Goal: Find specific page/section: Find specific page/section

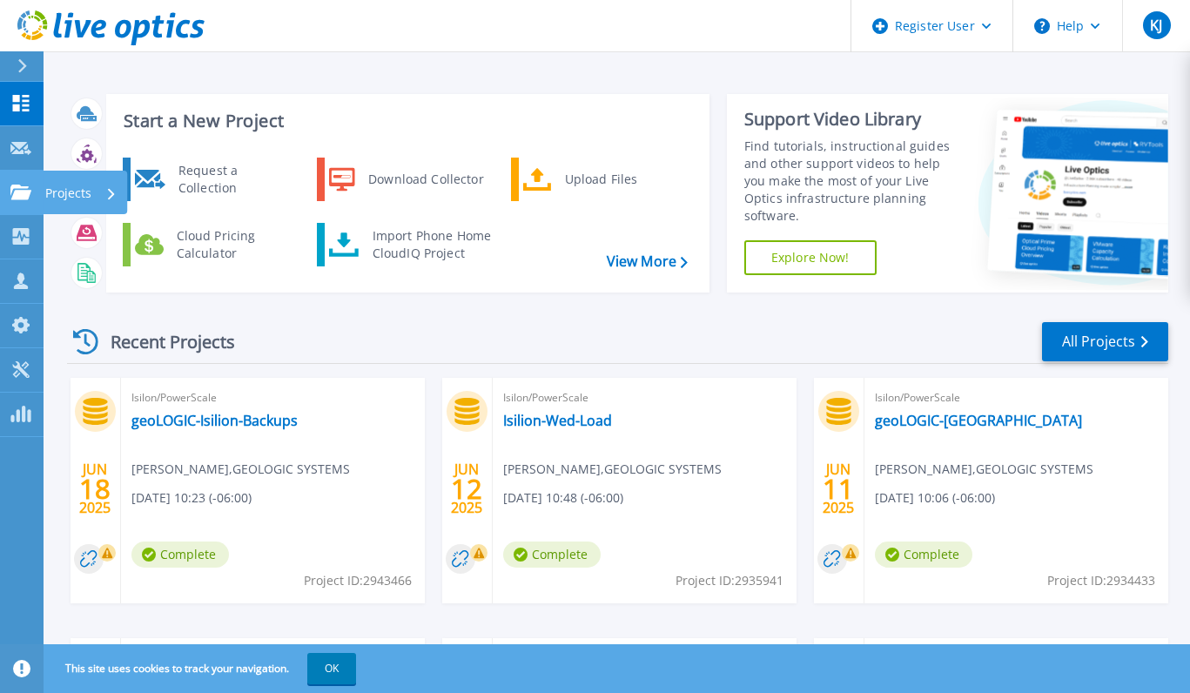
click at [21, 190] on icon at bounding box center [20, 192] width 21 height 15
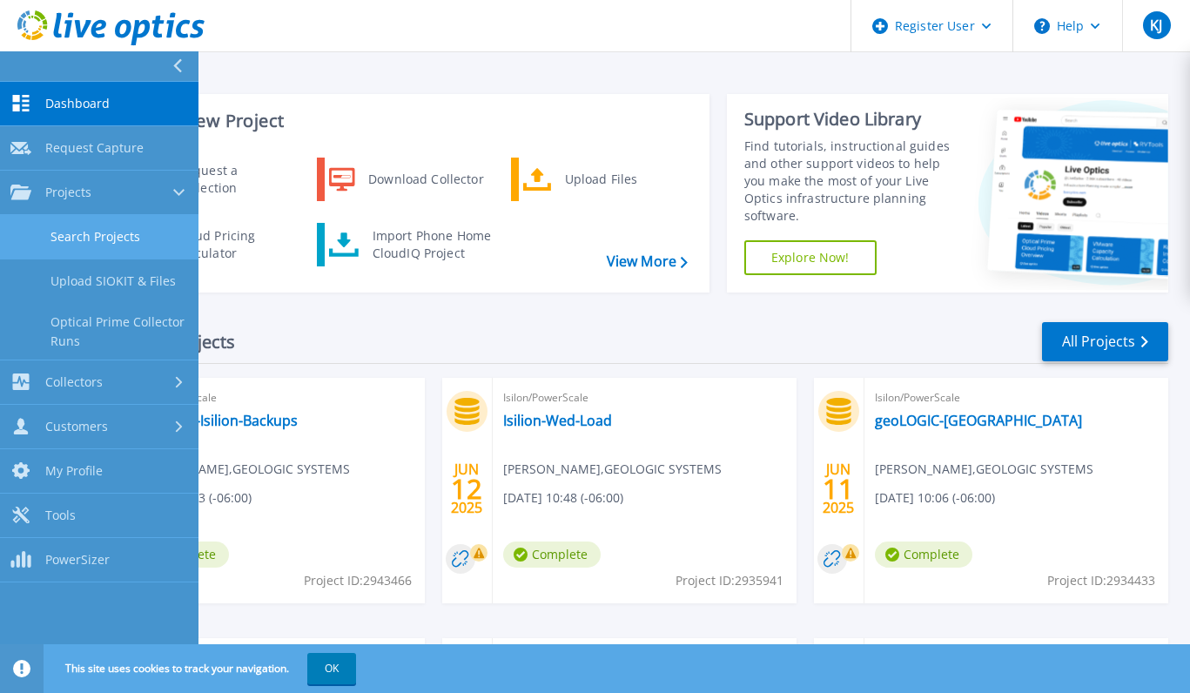
click at [73, 249] on link "Search Projects" at bounding box center [99, 237] width 198 height 44
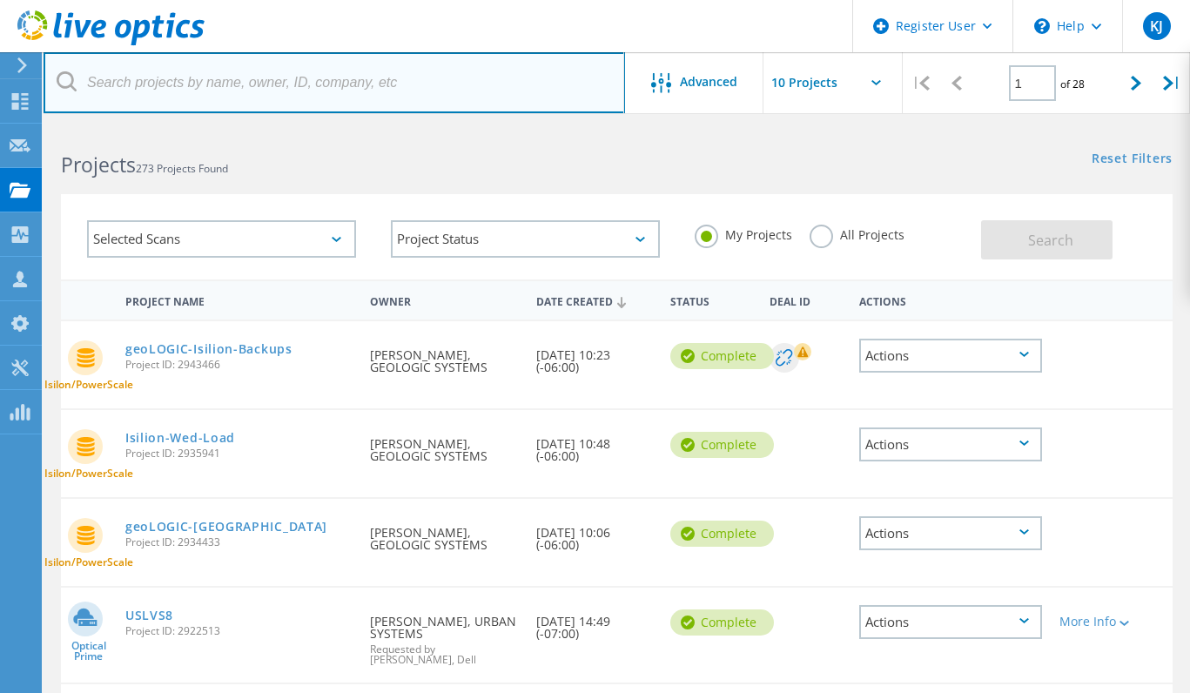
drag, startPoint x: 0, startPoint y: 0, endPoint x: 297, endPoint y: 84, distance: 308.6
click at [297, 84] on input "text" at bounding box center [334, 82] width 581 height 61
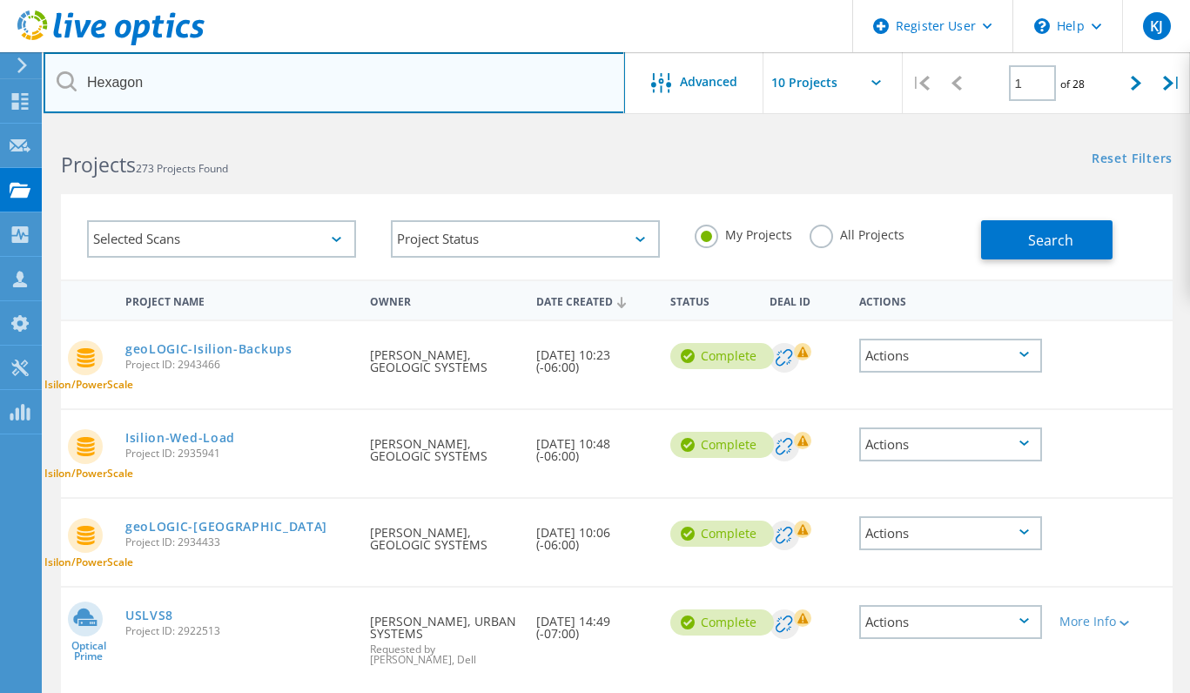
type input "Hexagon"
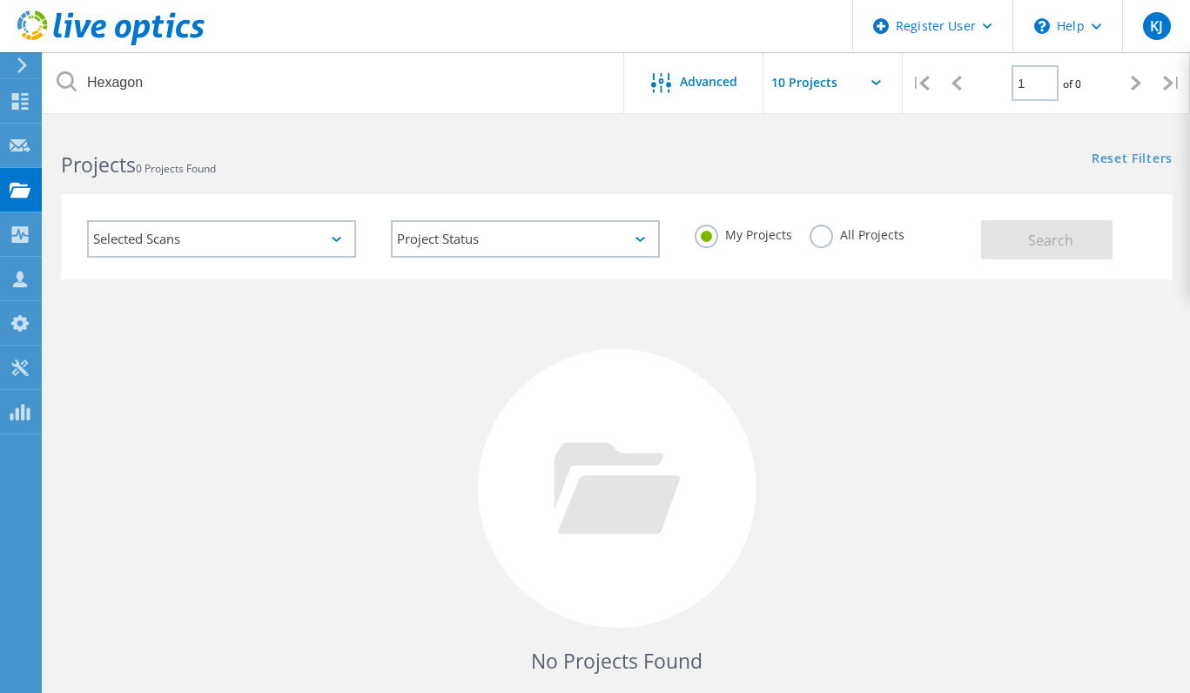
click at [830, 226] on label "All Projects" at bounding box center [857, 233] width 95 height 17
click at [0, 0] on input "All Projects" at bounding box center [0, 0] width 0 height 0
click at [1012, 245] on button "Search" at bounding box center [1046, 239] width 131 height 39
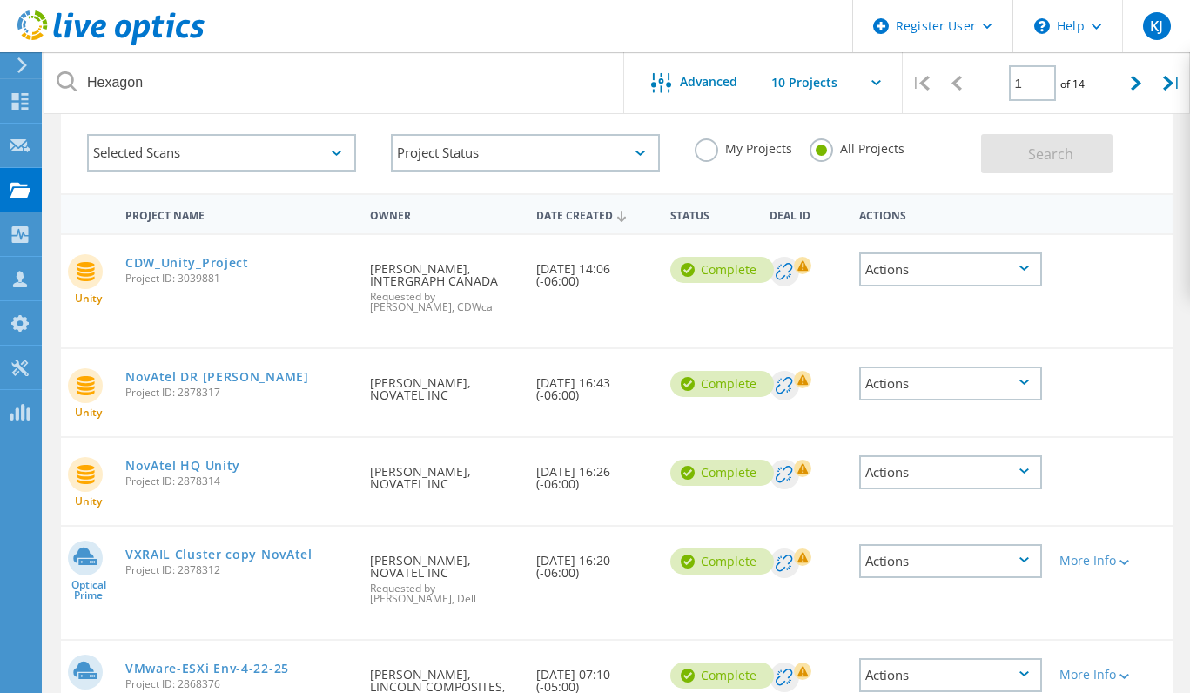
scroll to position [87, 0]
click at [187, 459] on link "NovAtel HQ Unity" at bounding box center [182, 465] width 115 height 12
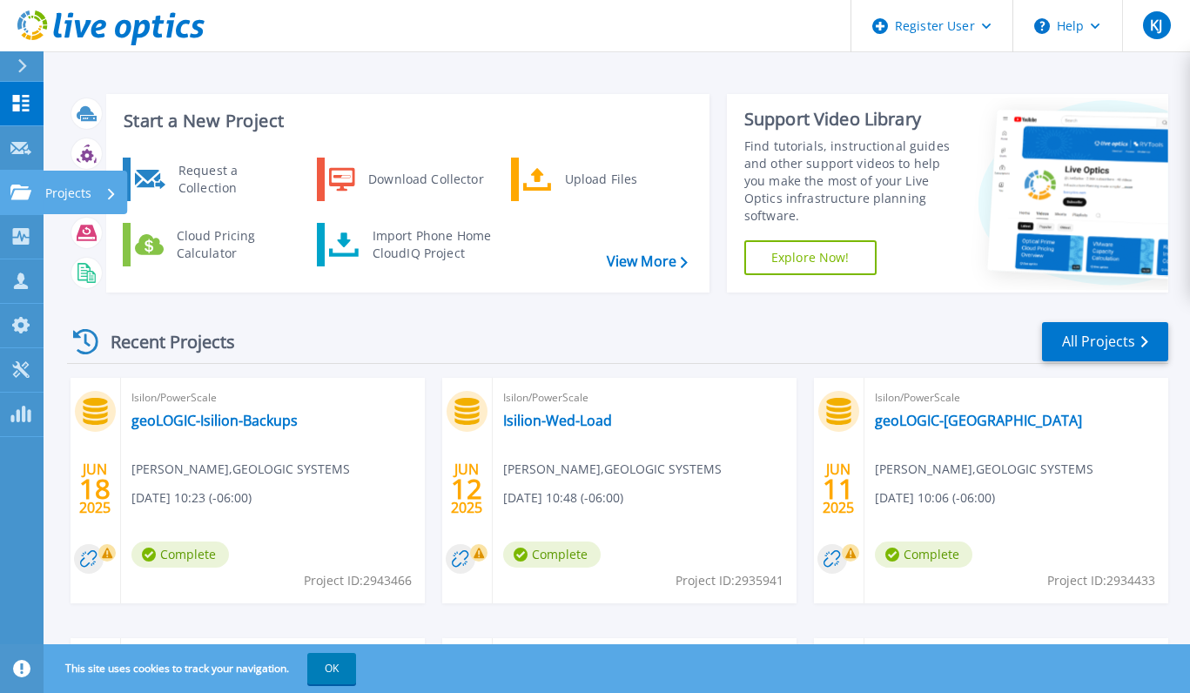
click at [12, 185] on div at bounding box center [20, 193] width 21 height 16
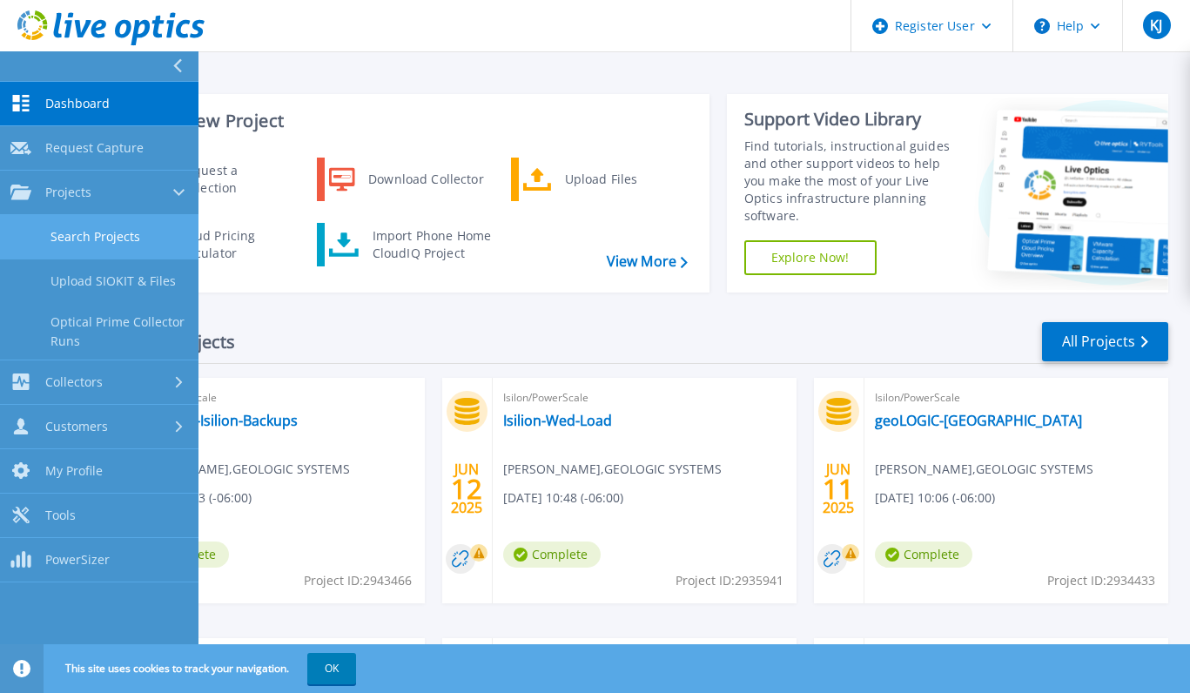
click at [75, 239] on link "Search Projects" at bounding box center [99, 237] width 198 height 44
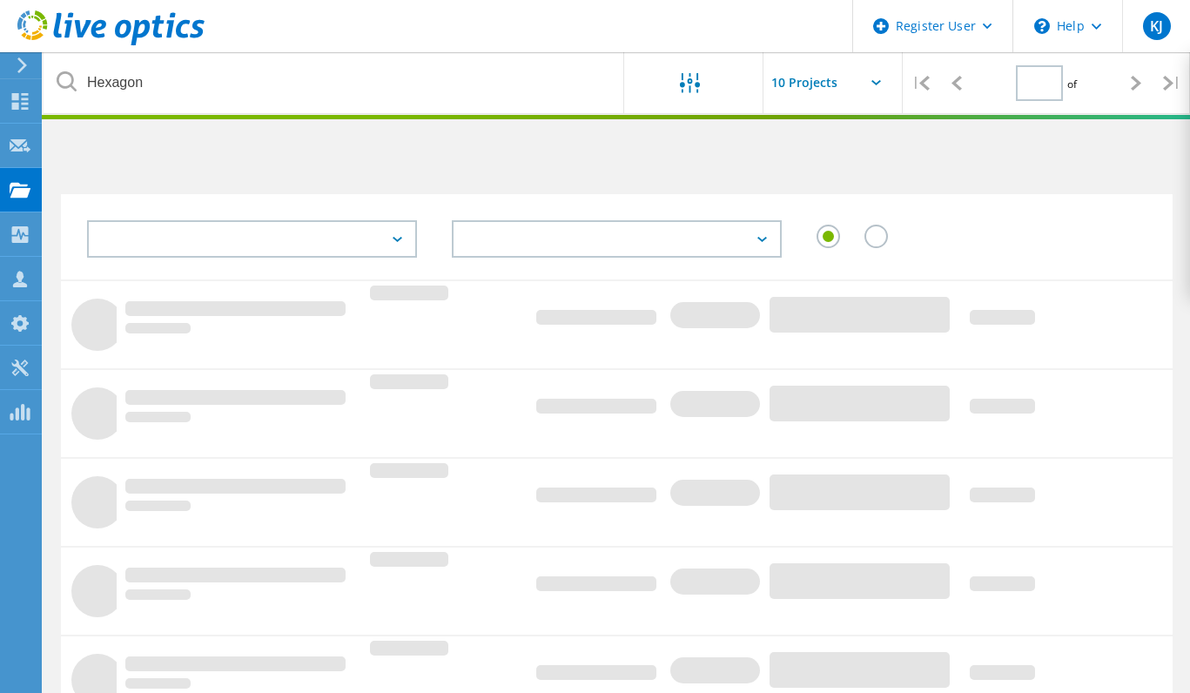
type input "1"
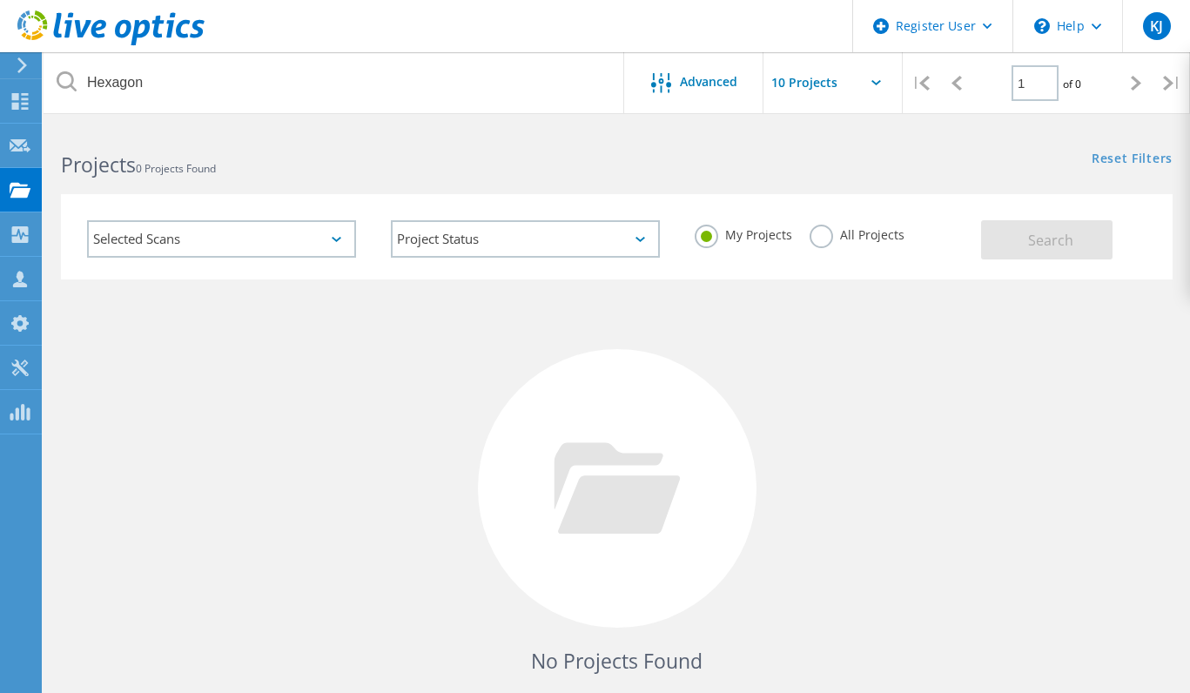
click at [815, 231] on label "All Projects" at bounding box center [857, 233] width 95 height 17
click at [0, 0] on input "All Projects" at bounding box center [0, 0] width 0 height 0
click at [1018, 237] on button "Search" at bounding box center [1046, 239] width 131 height 39
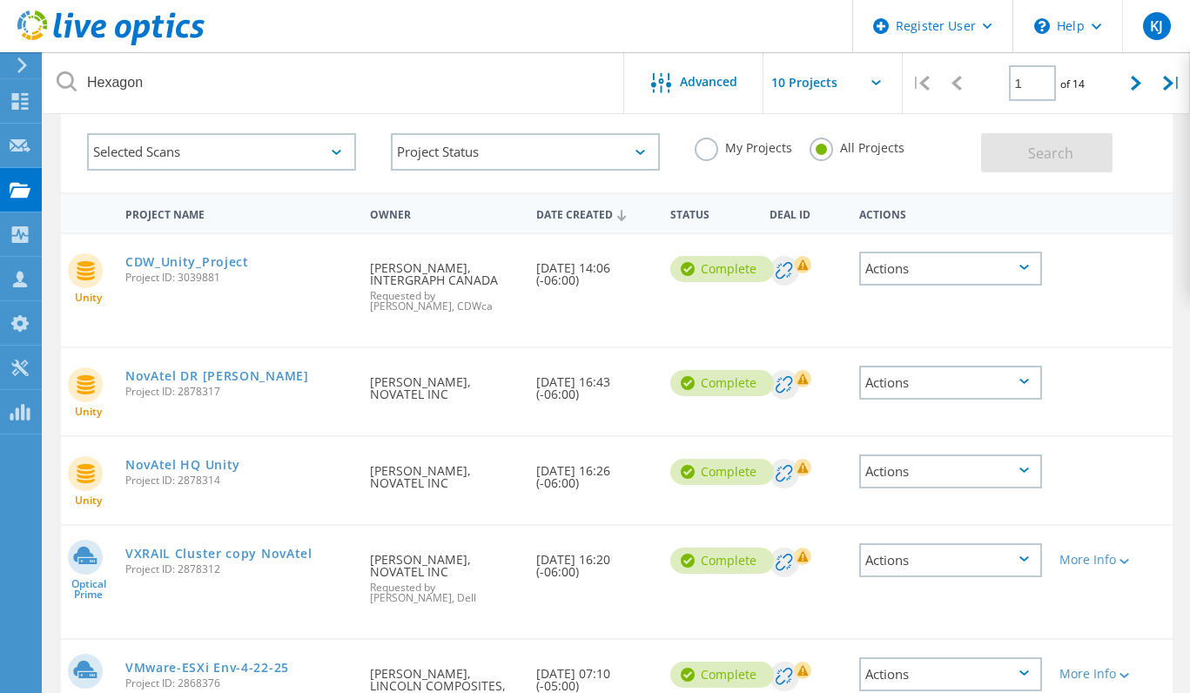
scroll to position [174, 0]
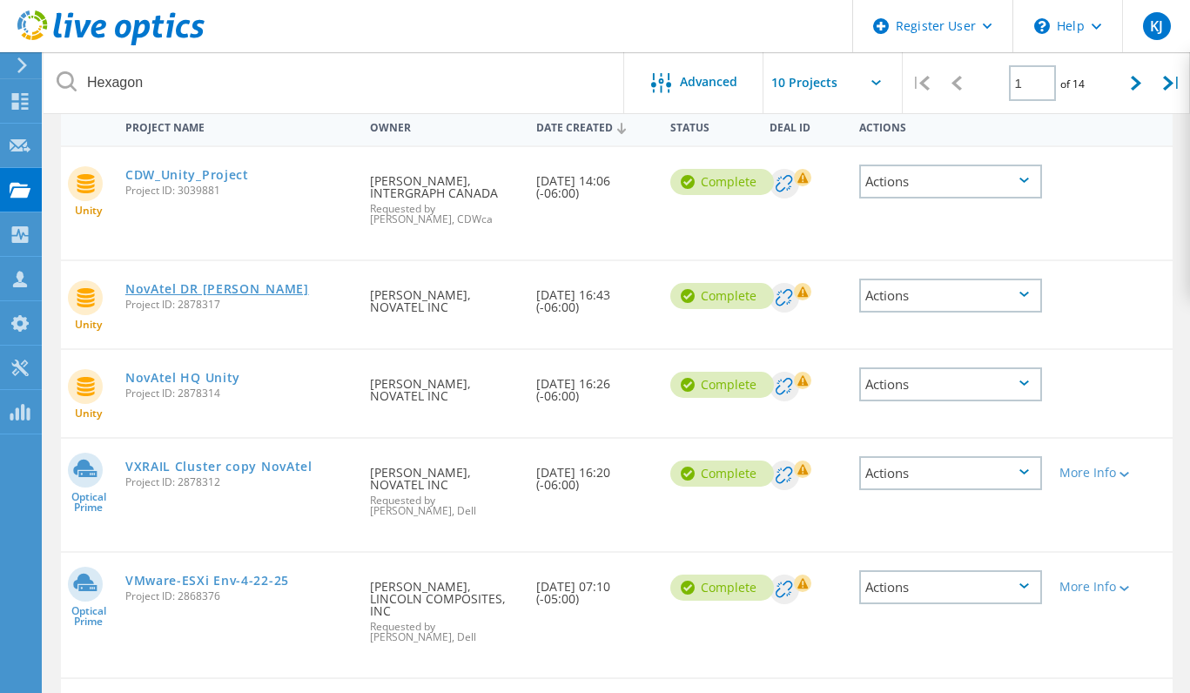
click at [184, 295] on link "NovAtel DR Unity" at bounding box center [217, 289] width 184 height 12
